Goal: Information Seeking & Learning: Learn about a topic

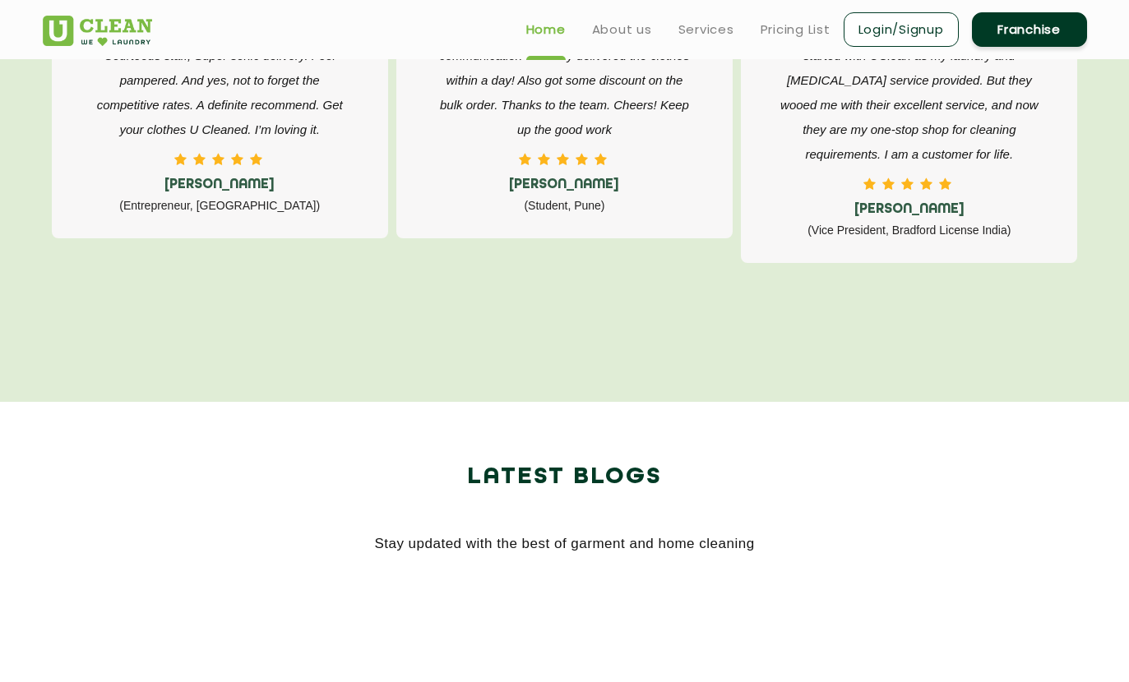
scroll to position [2610, 0]
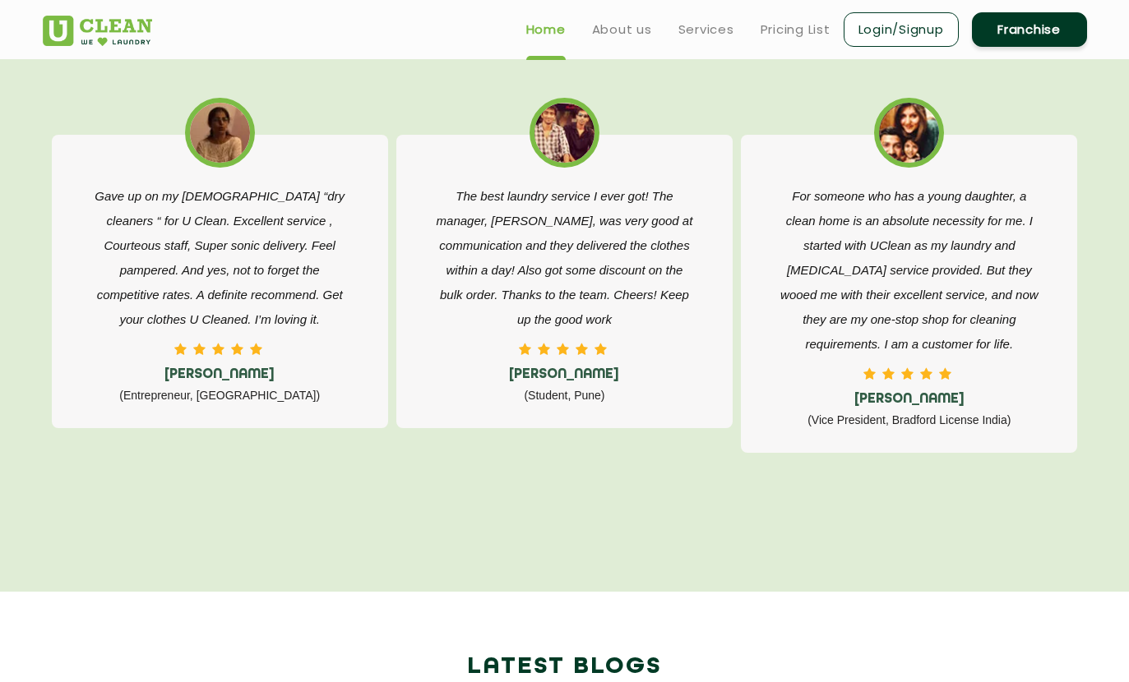
click at [723, 26] on link "Services" at bounding box center [706, 30] width 56 height 20
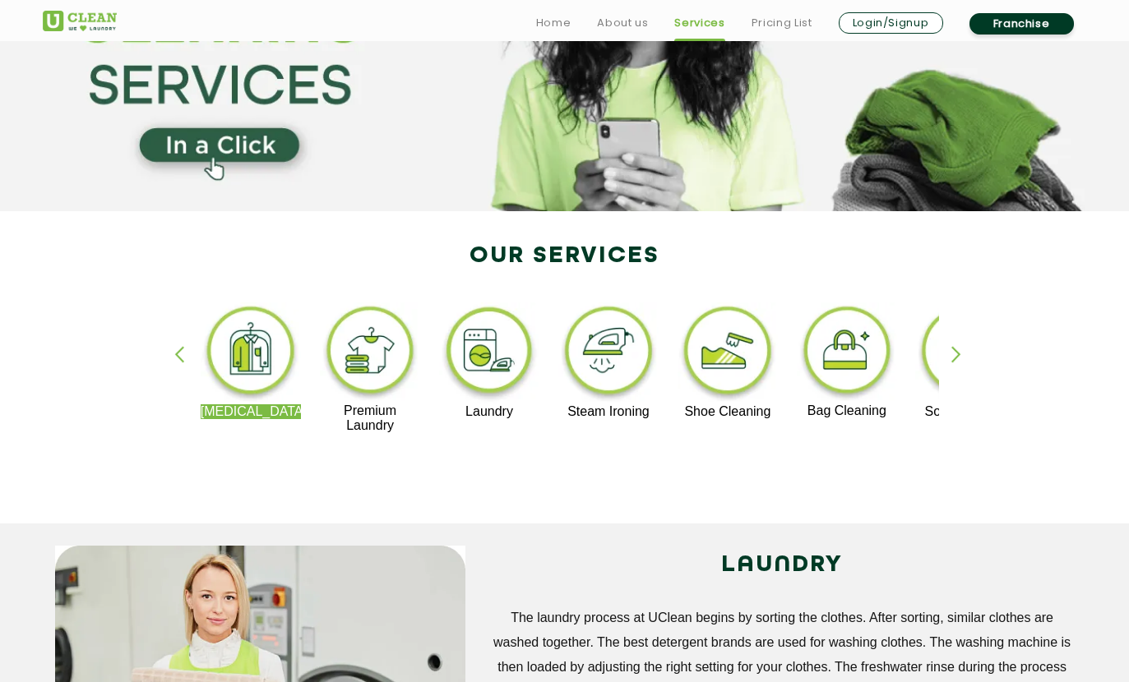
scroll to position [172, 0]
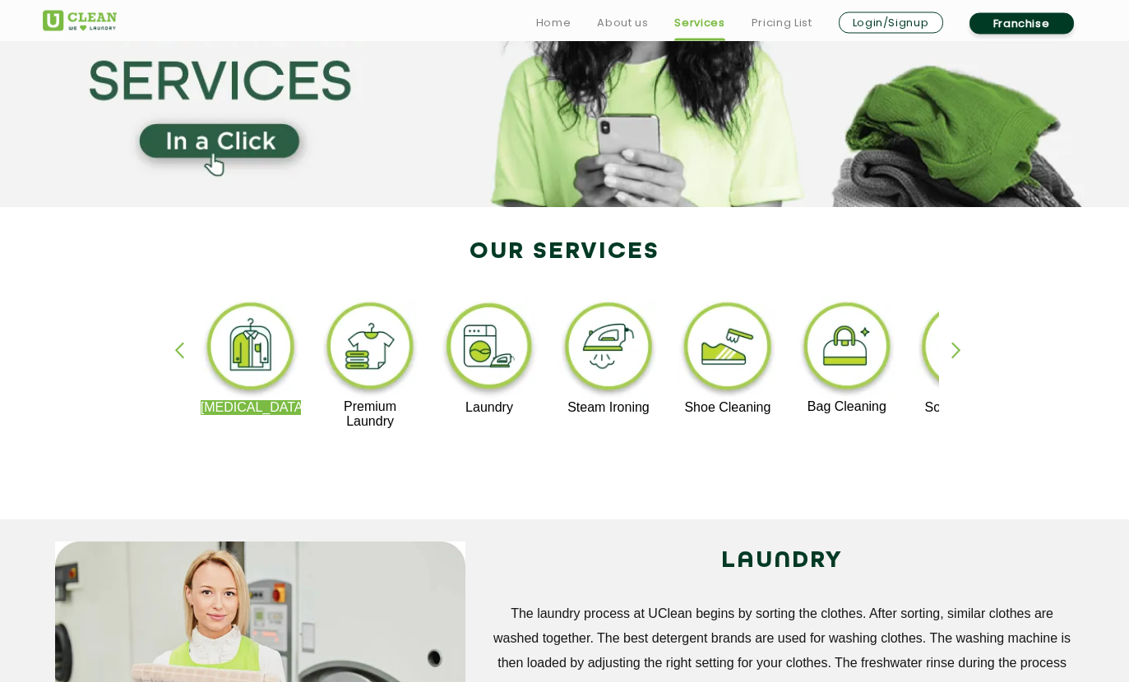
click at [736, 363] on img at bounding box center [727, 350] width 101 height 102
click at [756, 381] on img at bounding box center [727, 350] width 101 height 102
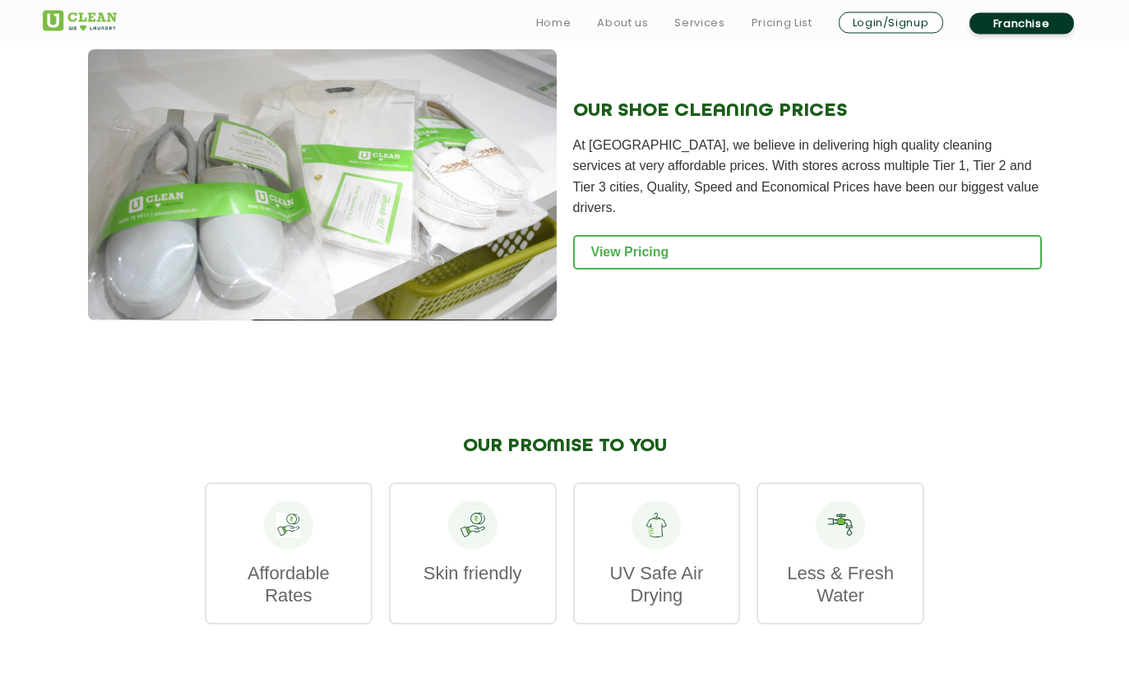
scroll to position [1690, 0]
click at [952, 238] on link "View Pricing" at bounding box center [807, 251] width 469 height 35
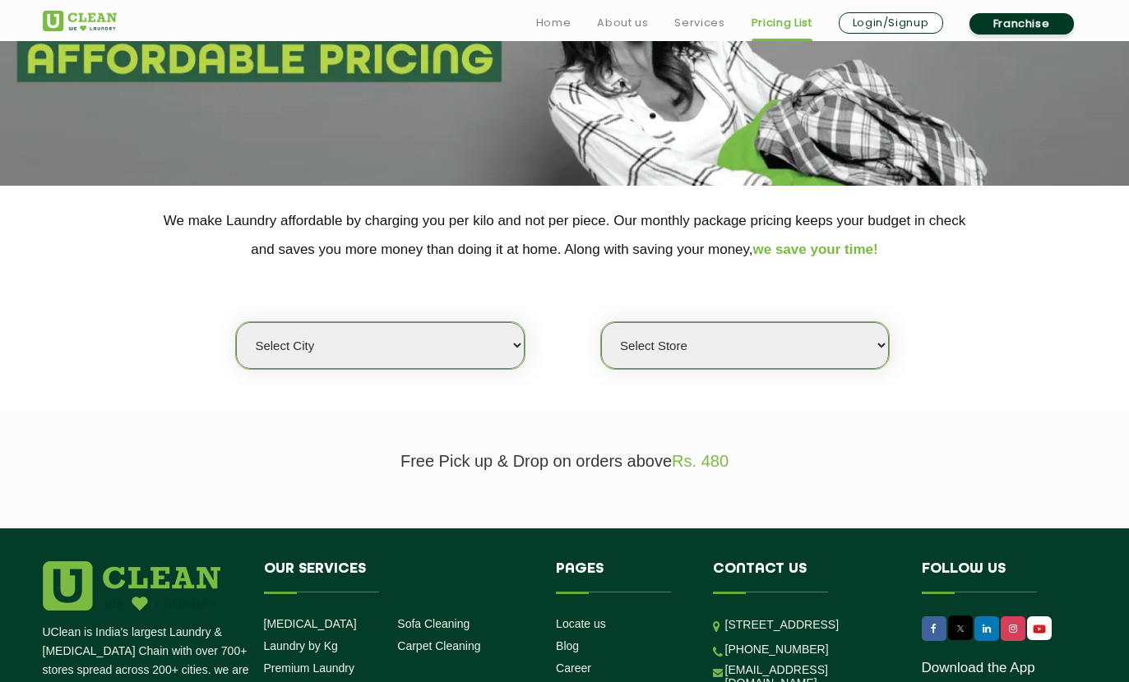
scroll to position [233, 0]
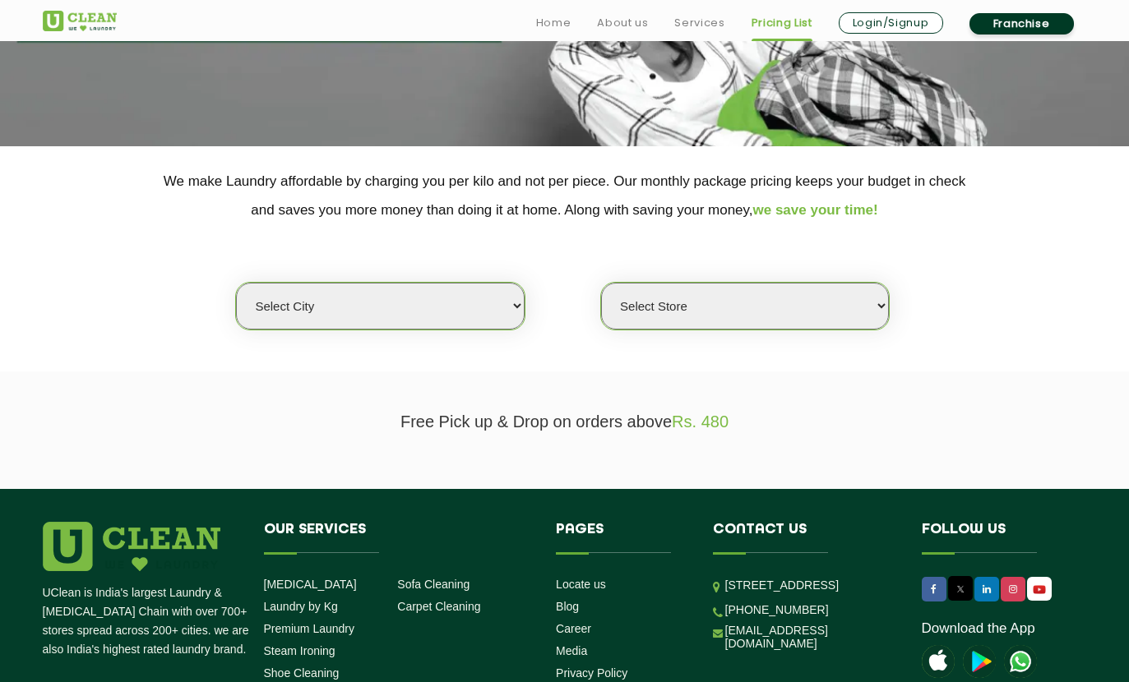
click at [518, 292] on select "Select city [GEOGRAPHIC_DATA] [GEOGRAPHIC_DATA] [GEOGRAPHIC_DATA] [GEOGRAPHIC_D…" at bounding box center [380, 306] width 288 height 47
select select "6"
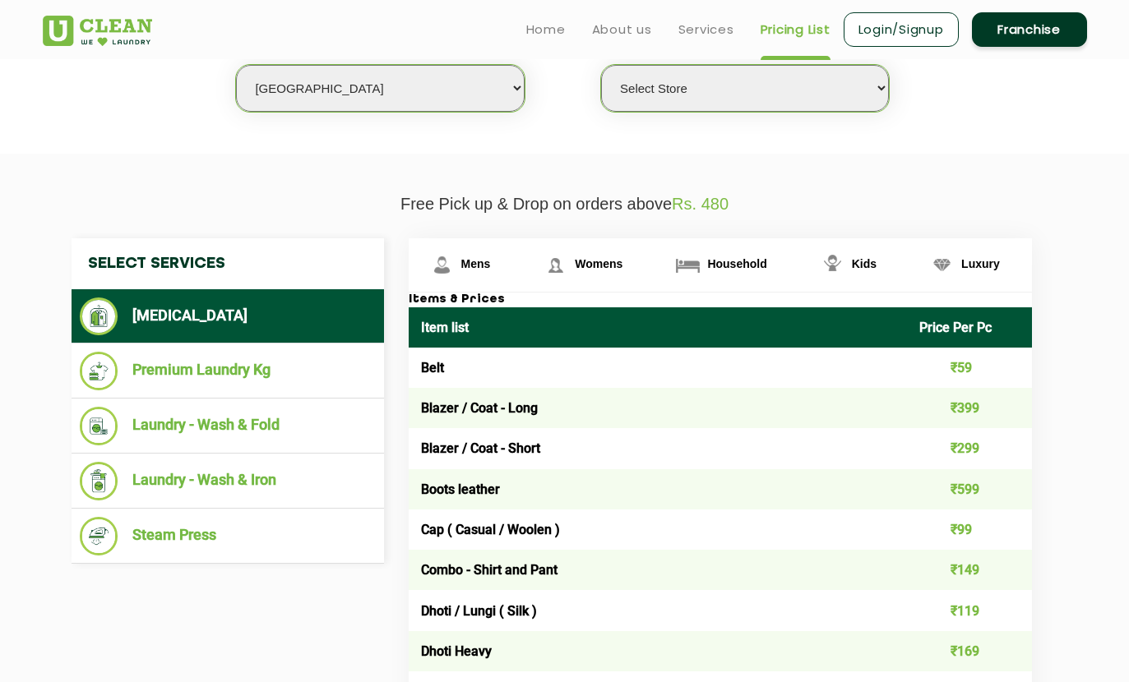
scroll to position [293, 0]
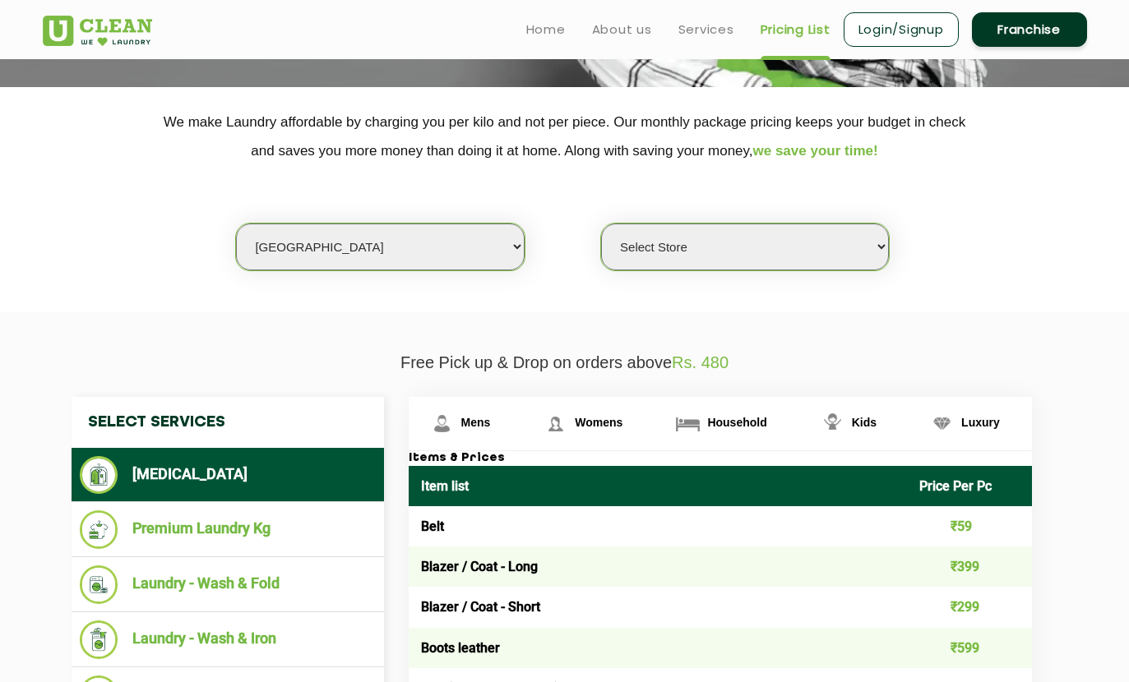
click at [871, 224] on select "Select Store UClean Bhartiya city UClean Hunasamaranahalli UClean KR Puram Beng…" at bounding box center [745, 247] width 288 height 47
select select "413"
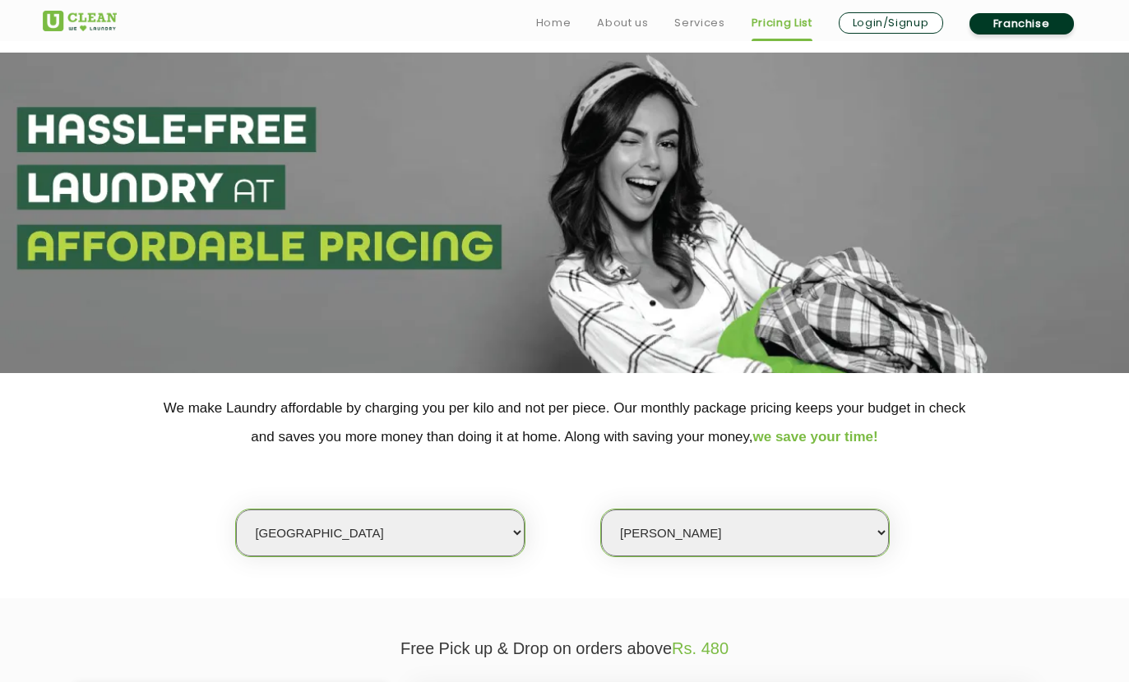
scroll to position [0, 0]
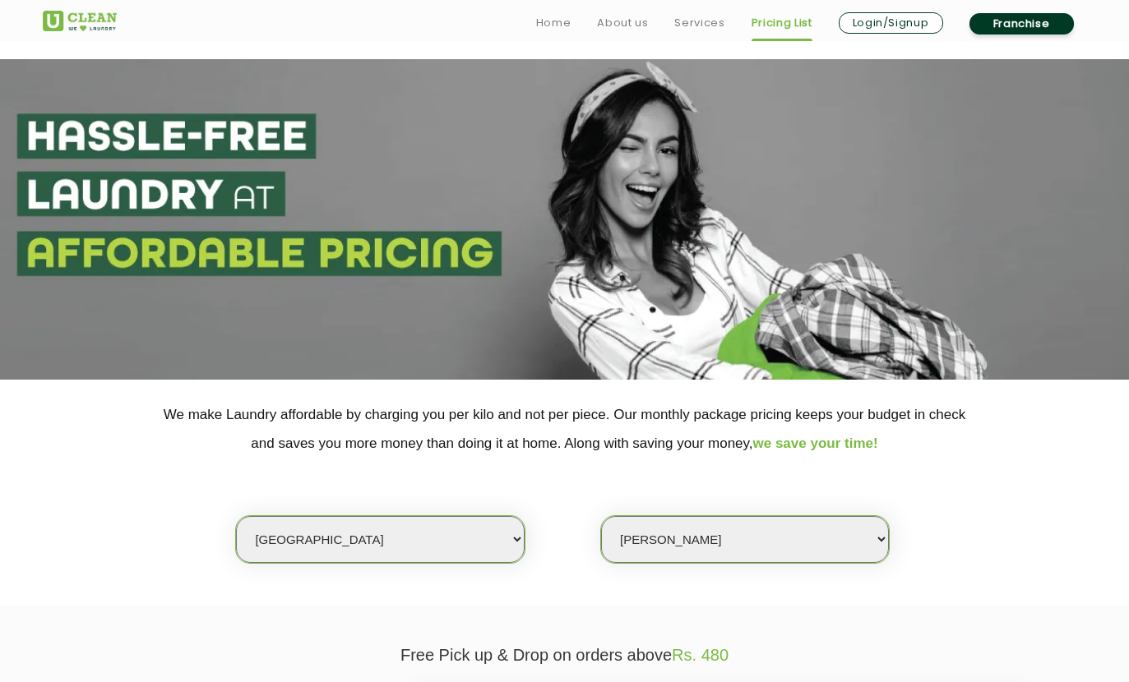
click at [693, 21] on link "Services" at bounding box center [699, 23] width 50 height 20
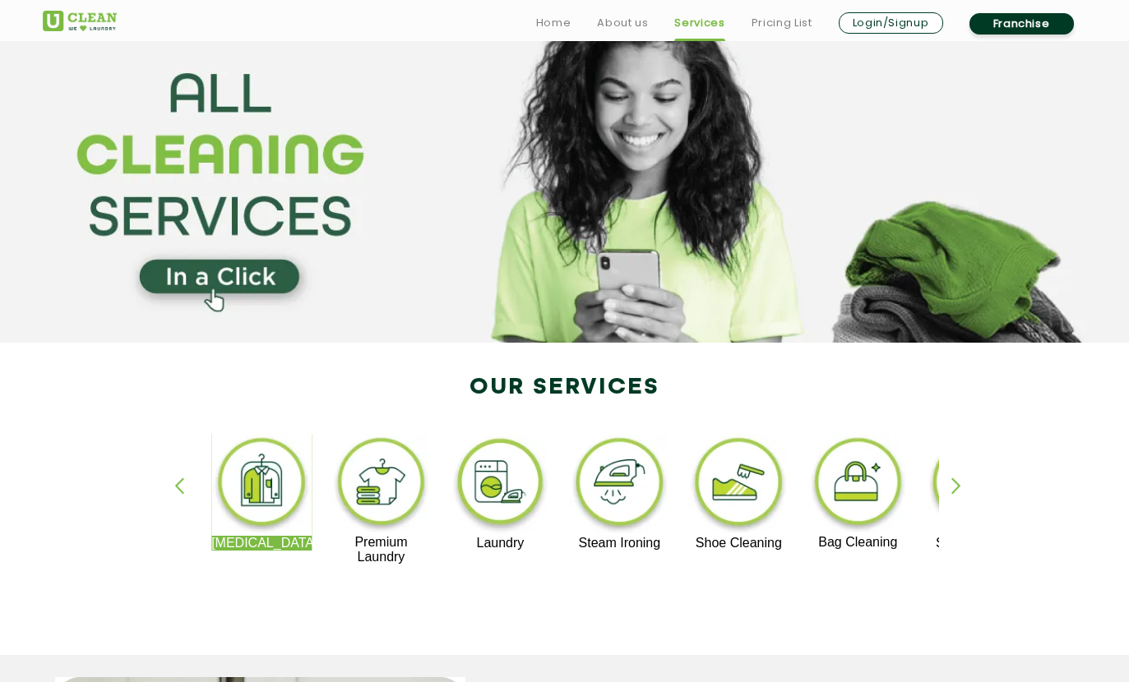
scroll to position [38, 0]
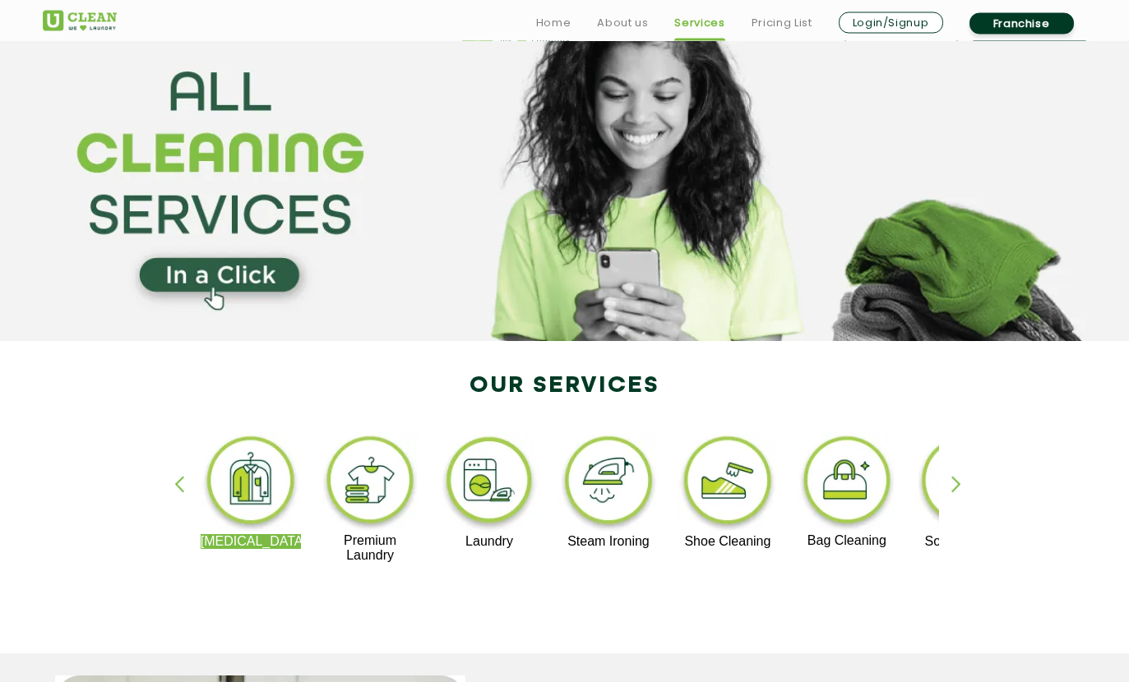
click at [752, 548] on p "Shoe Cleaning" at bounding box center [727, 542] width 101 height 15
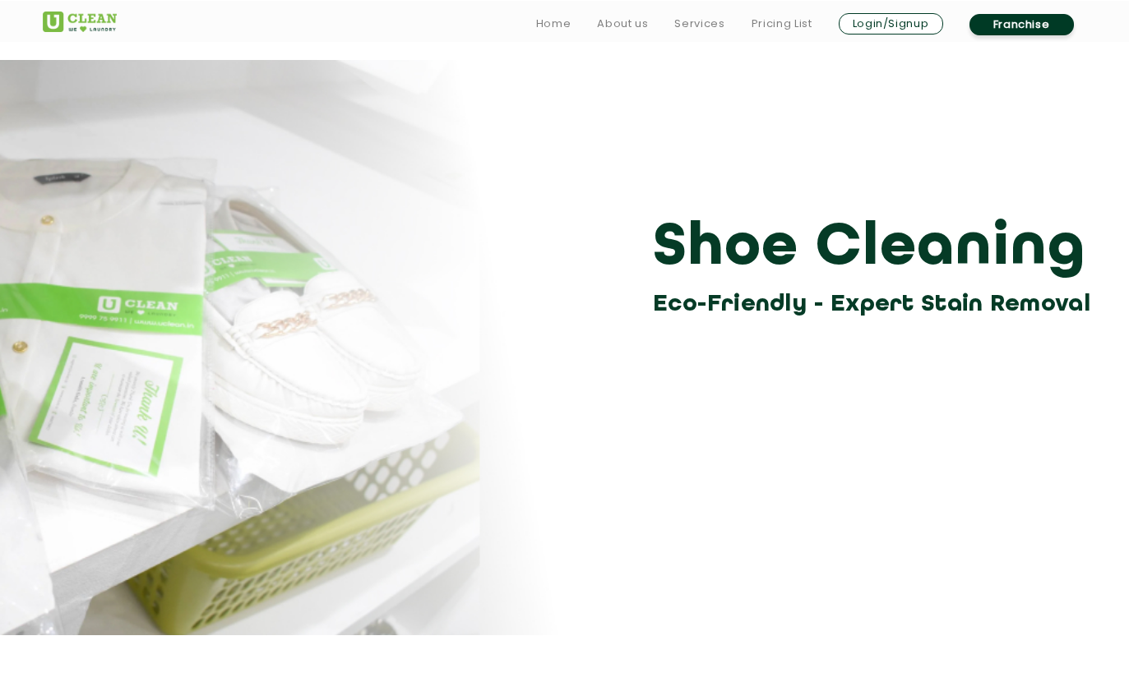
scroll to position [39, 0]
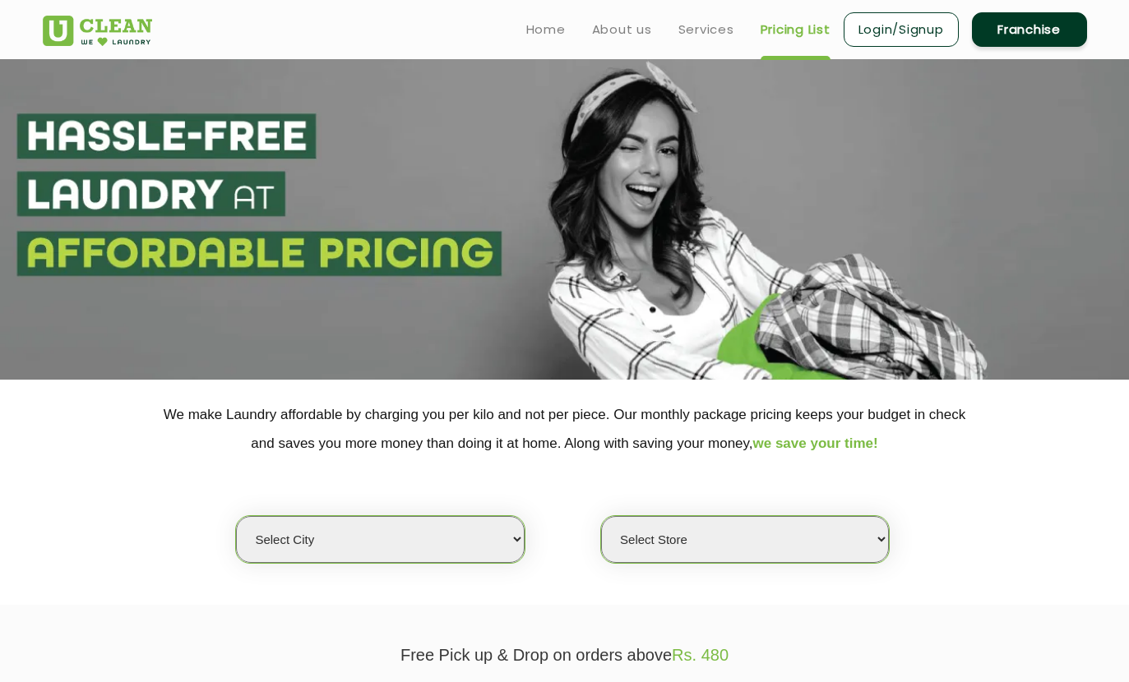
select select "0"
